Goal: Information Seeking & Learning: Find specific fact

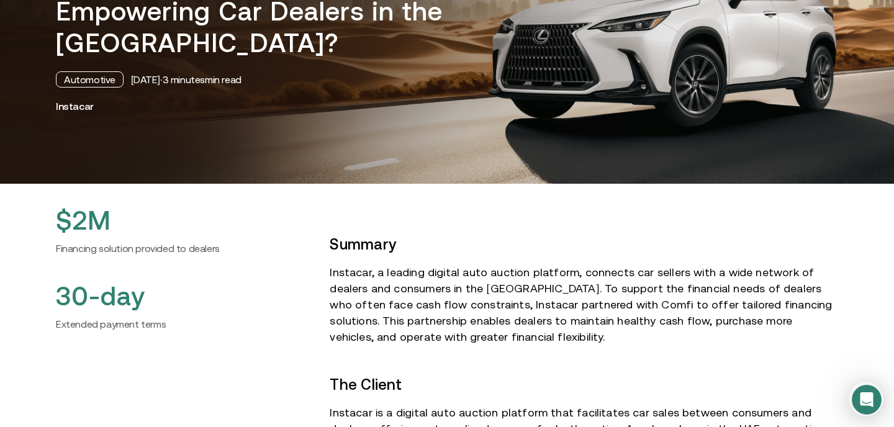
scroll to position [178, 0]
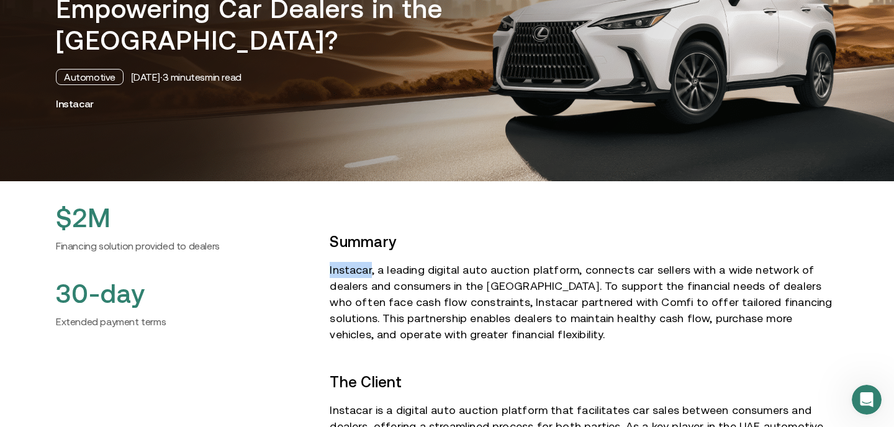
drag, startPoint x: 330, startPoint y: 269, endPoint x: 370, endPoint y: 271, distance: 39.8
click at [370, 271] on p "Instacar, a leading digital auto auction platform, connects car sellers with a …" at bounding box center [584, 302] width 509 height 81
copy p "Instacar"
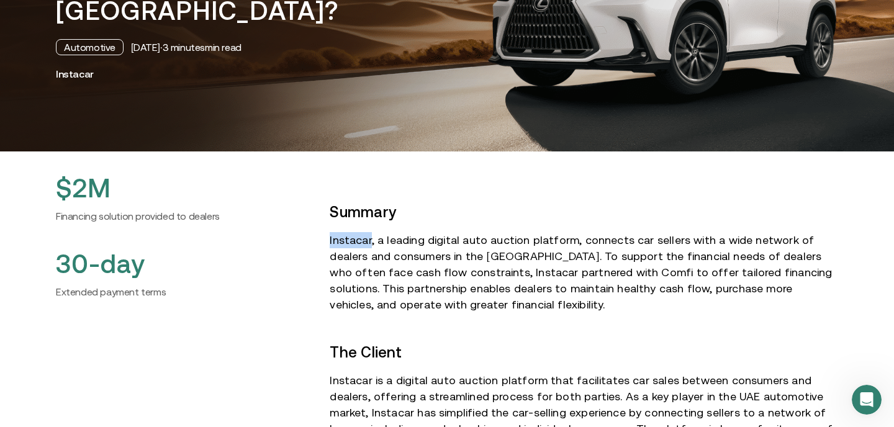
scroll to position [221, 0]
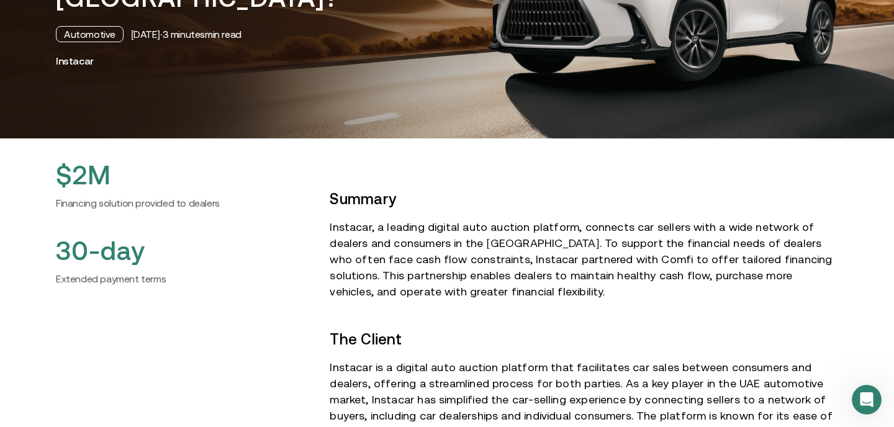
click at [418, 230] on p "Instacar, a leading digital auto auction platform, connects car sellers with a …" at bounding box center [584, 259] width 509 height 81
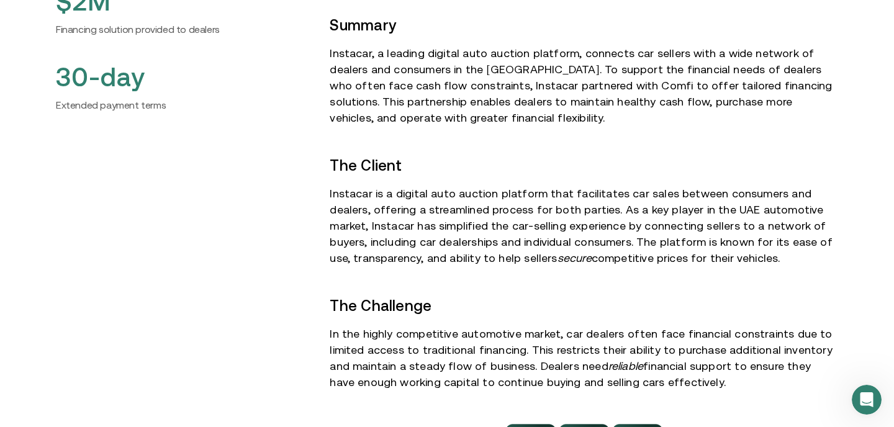
scroll to position [406, 0]
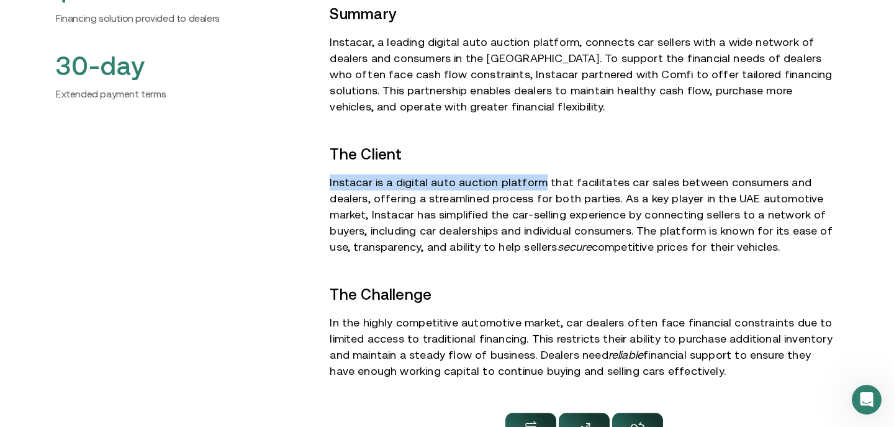
drag, startPoint x: 535, startPoint y: 183, endPoint x: 330, endPoint y: 186, distance: 204.9
click at [330, 186] on p "Instacar is a digital auto auction platform that facilitates car sales between …" at bounding box center [584, 214] width 509 height 81
copy p "Instacar is a digital auto auction platform"
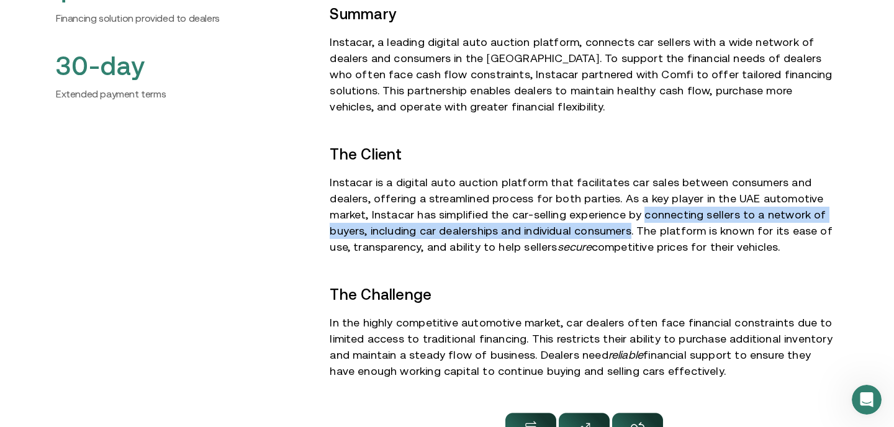
drag, startPoint x: 595, startPoint y: 214, endPoint x: 585, endPoint y: 233, distance: 21.1
click at [585, 233] on p "Instacar is a digital auto auction platform that facilitates car sales between …" at bounding box center [584, 214] width 509 height 81
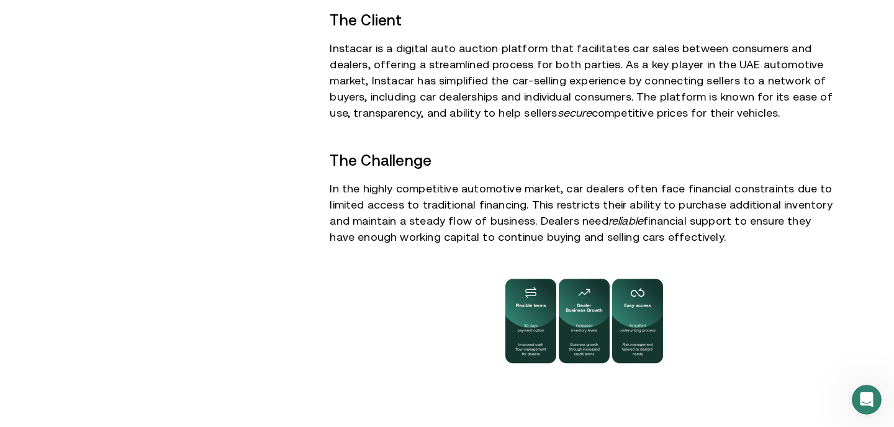
scroll to position [541, 0]
drag, startPoint x: 330, startPoint y: 155, endPoint x: 429, endPoint y: 158, distance: 98.8
click at [429, 156] on strong "The Challenge" at bounding box center [381, 160] width 102 height 17
click at [429, 158] on strong "The Challenge" at bounding box center [381, 160] width 102 height 17
drag, startPoint x: 558, startPoint y: 188, endPoint x: 667, endPoint y: 191, distance: 109.3
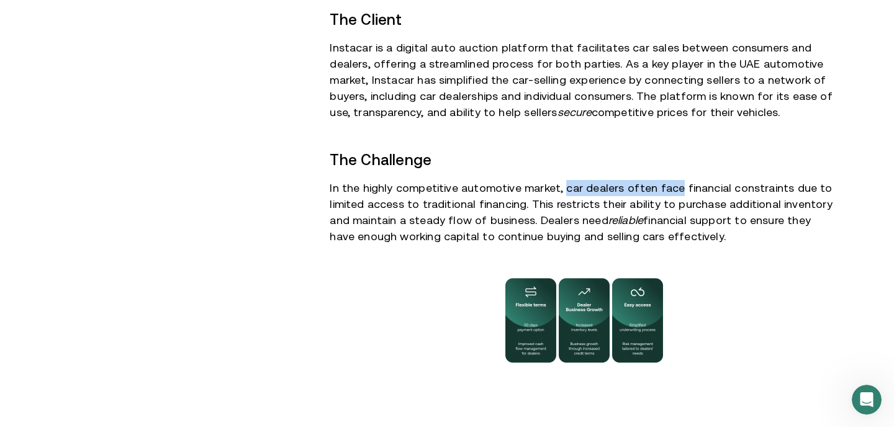
click at [667, 191] on p "In the highly competitive automotive market, car dealers often face financial c…" at bounding box center [584, 212] width 509 height 65
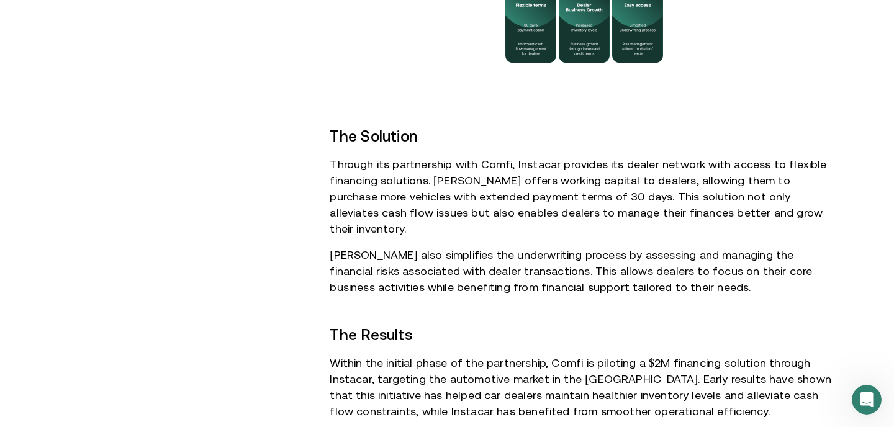
scroll to position [852, 0]
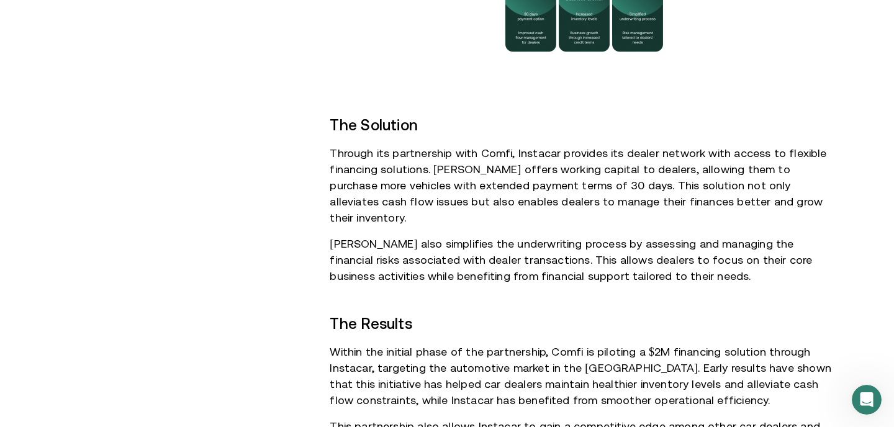
click at [287, 240] on div "$2M Financing solution provided to dealers 30-day Extended payment terms" at bounding box center [183, 196] width 254 height 1334
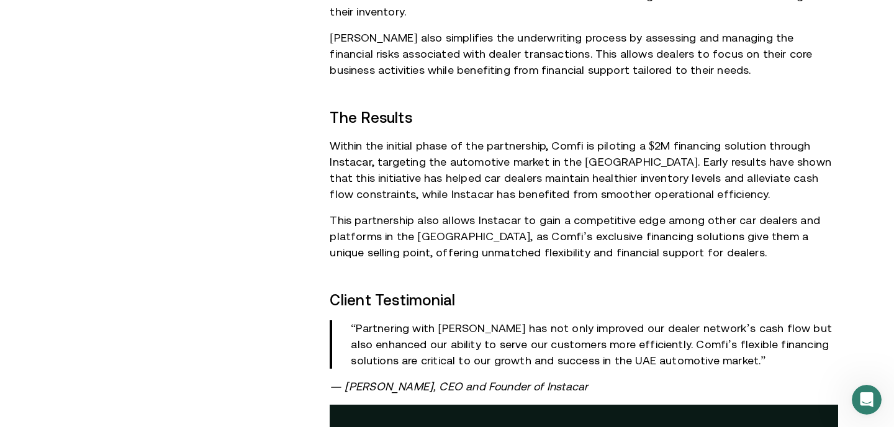
scroll to position [1068, 0]
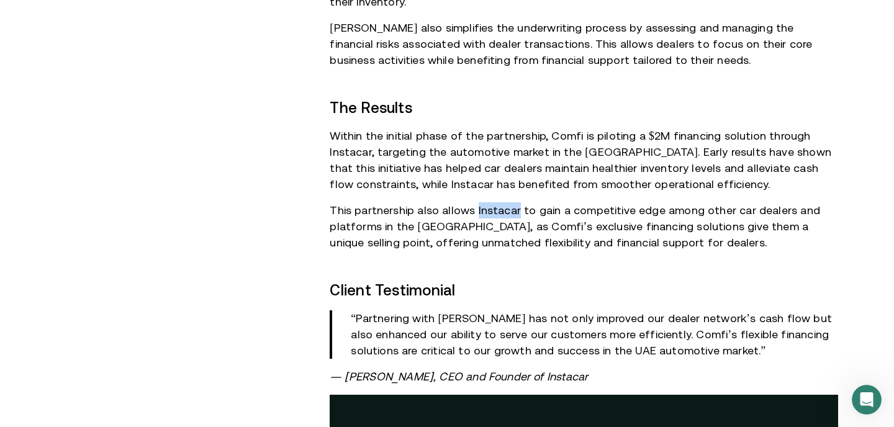
drag, startPoint x: 514, startPoint y: 196, endPoint x: 473, endPoint y: 196, distance: 41.0
click at [473, 202] on p "This partnership also allows Instacar to gain a competitive edge among other ca…" at bounding box center [584, 226] width 509 height 48
copy p "Instacar"
click at [549, 212] on p "This partnership also allows Instacar to gain a competitive edge among other ca…" at bounding box center [584, 226] width 509 height 48
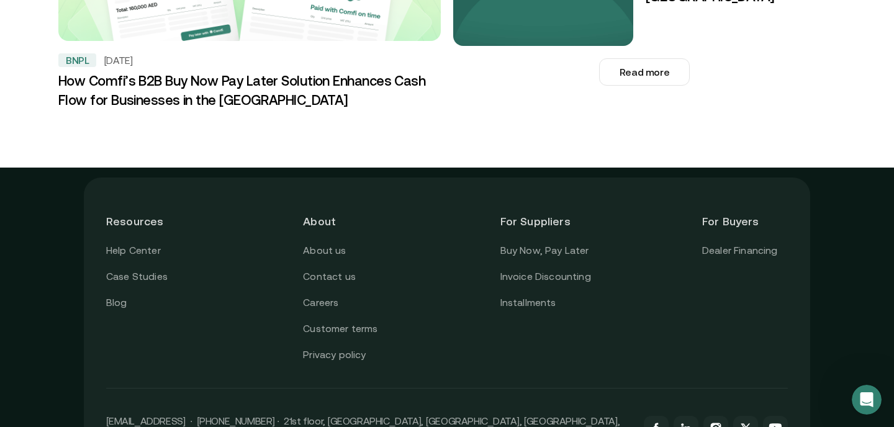
scroll to position [1956, 0]
click at [732, 242] on link "Dealer Financing" at bounding box center [740, 250] width 76 height 16
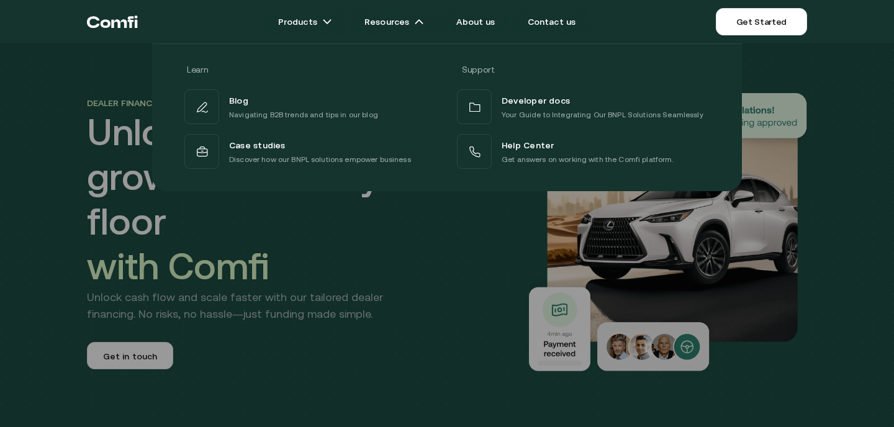
click at [451, 309] on div at bounding box center [447, 256] width 894 height 427
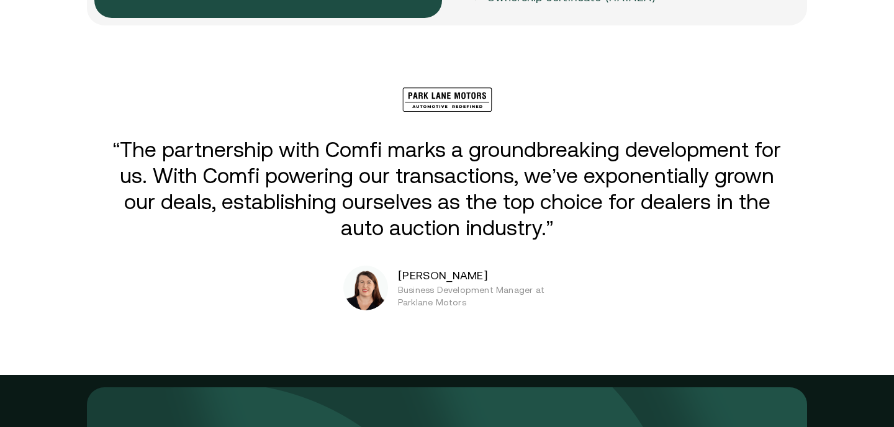
scroll to position [2510, 0]
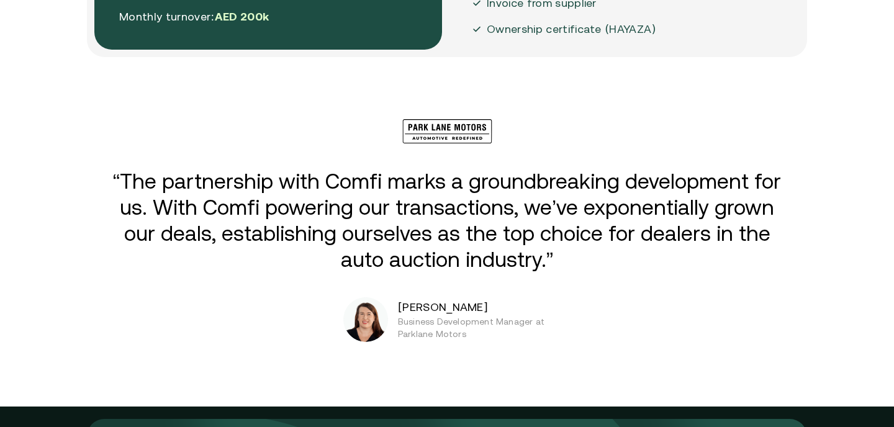
click at [367, 308] on img at bounding box center [365, 319] width 45 height 45
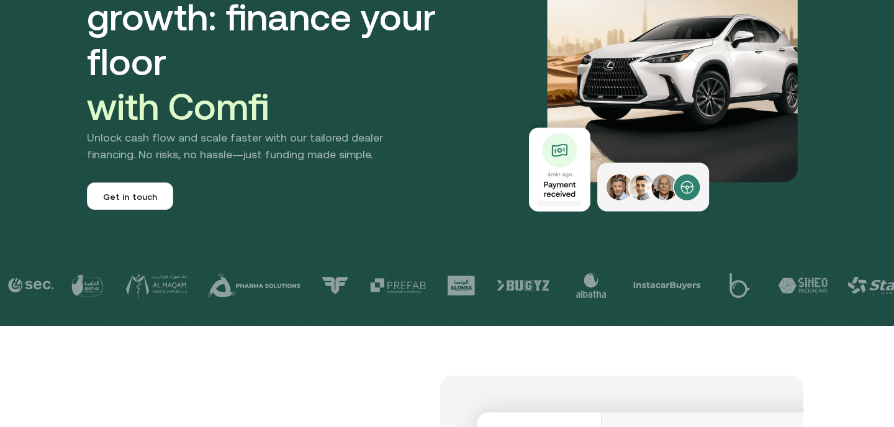
scroll to position [0, 0]
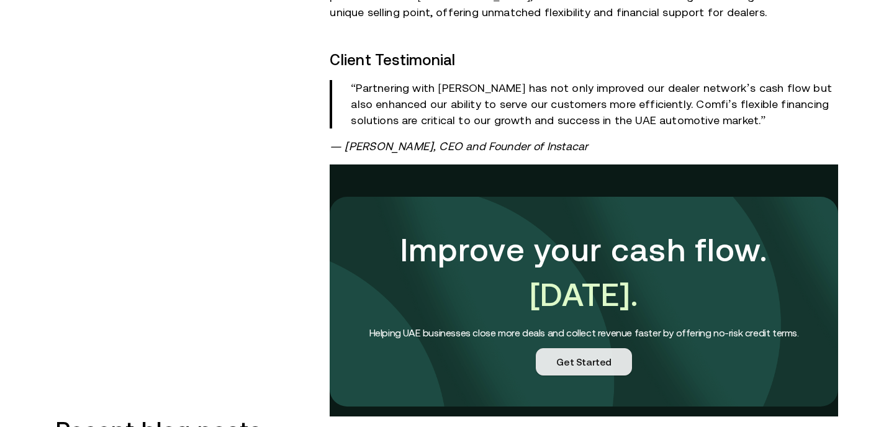
scroll to position [1235, 0]
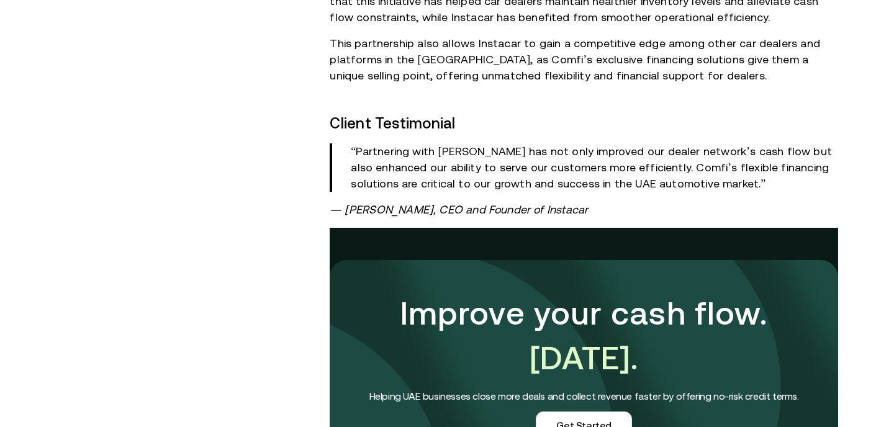
drag, startPoint x: 346, startPoint y: 191, endPoint x: 597, endPoint y: 202, distance: 251.1
click at [597, 202] on p "— [PERSON_NAME], CEO and Founder of Instacar" at bounding box center [584, 210] width 509 height 16
copy em "[PERSON_NAME], CEO and Founder of Instacar"
click at [487, 203] on em "— [PERSON_NAME], CEO and Founder of Instacar" at bounding box center [459, 209] width 258 height 13
drag, startPoint x: 345, startPoint y: 194, endPoint x: 444, endPoint y: 194, distance: 98.7
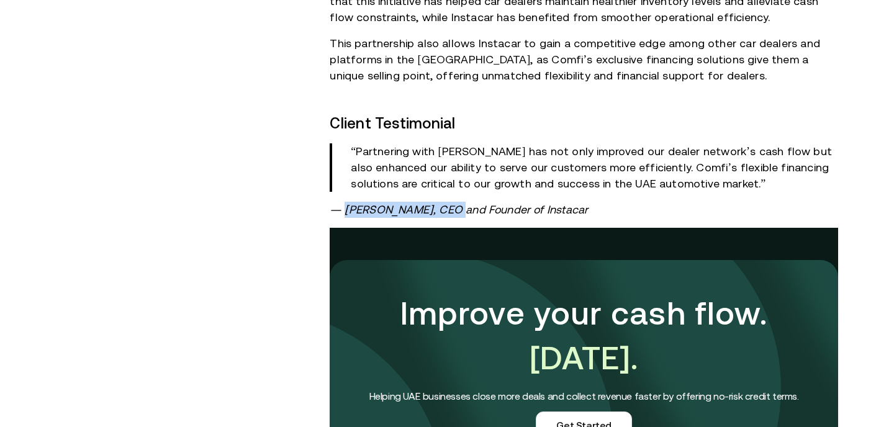
click at [444, 203] on em "— [PERSON_NAME], CEO and Founder of Instacar" at bounding box center [459, 209] width 258 height 13
click at [450, 203] on em "— [PERSON_NAME], CEO and Founder of Instacar" at bounding box center [459, 209] width 258 height 13
drag, startPoint x: 443, startPoint y: 195, endPoint x: 346, endPoint y: 189, distance: 97.7
click at [346, 203] on em "— [PERSON_NAME], CEO and Founder of Instacar" at bounding box center [459, 209] width 258 height 13
copy em "[PERSON_NAME]"
